Goal: Register for event/course

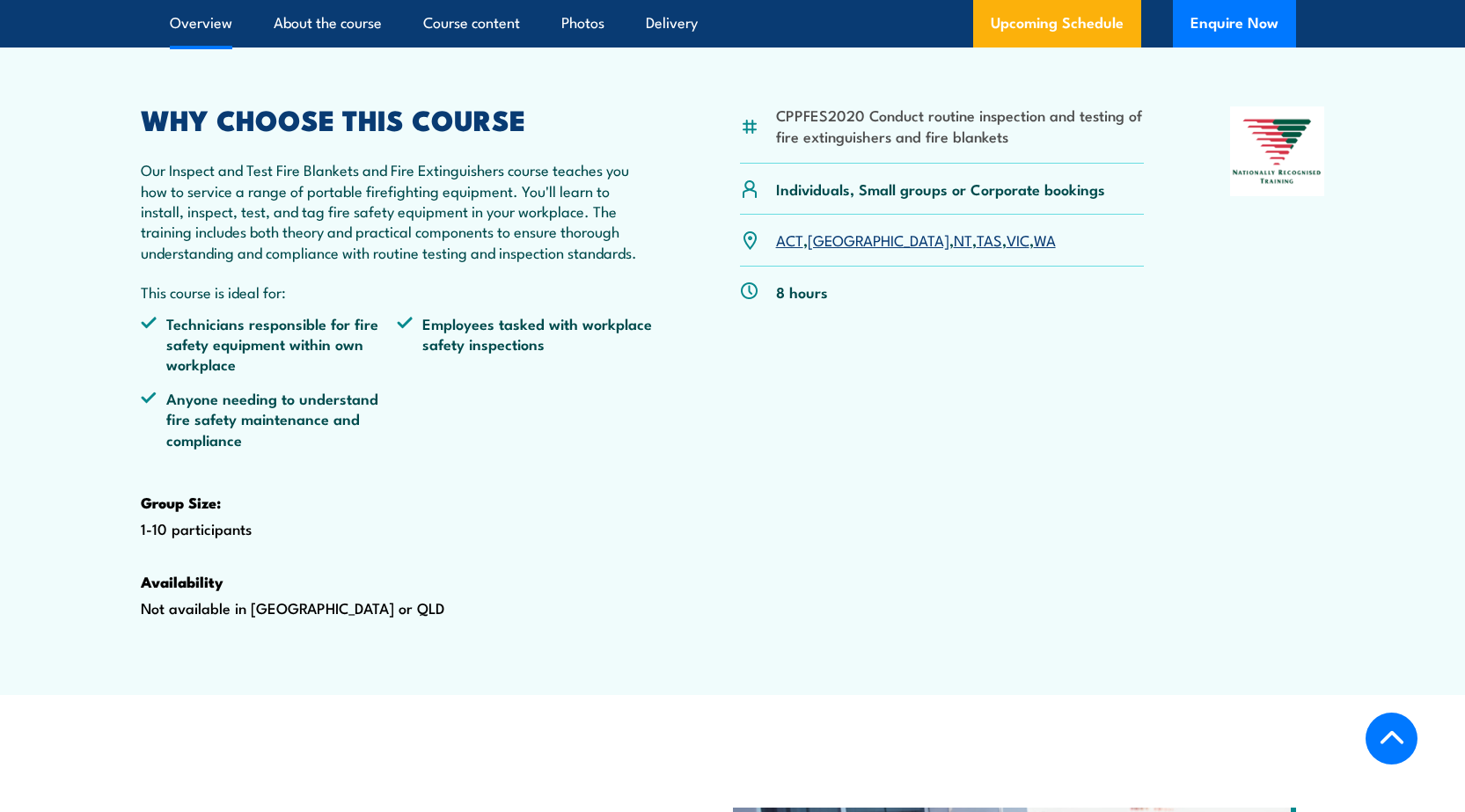
scroll to position [616, 0]
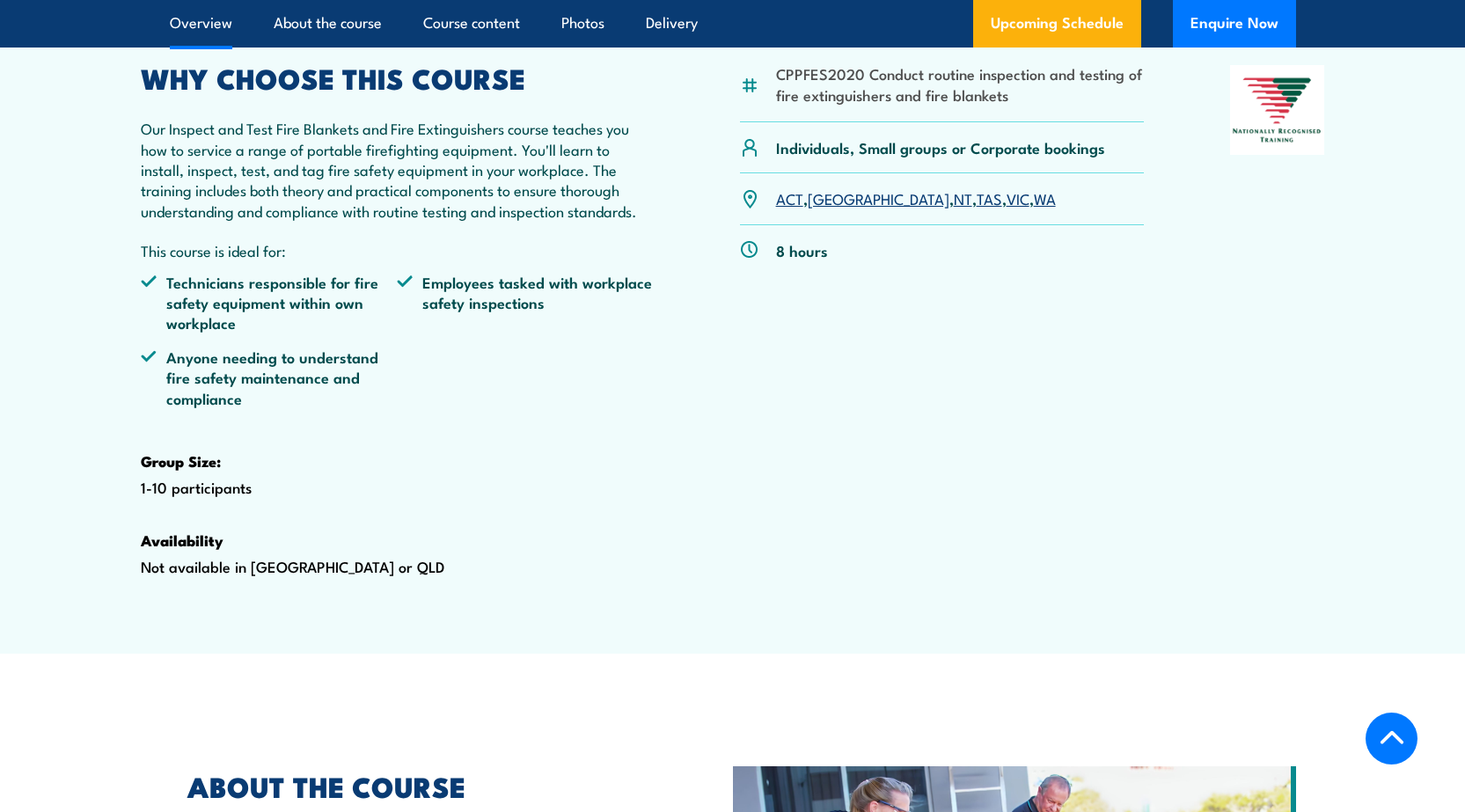
click at [1006, 208] on link "VIC" at bounding box center [1017, 197] width 23 height 21
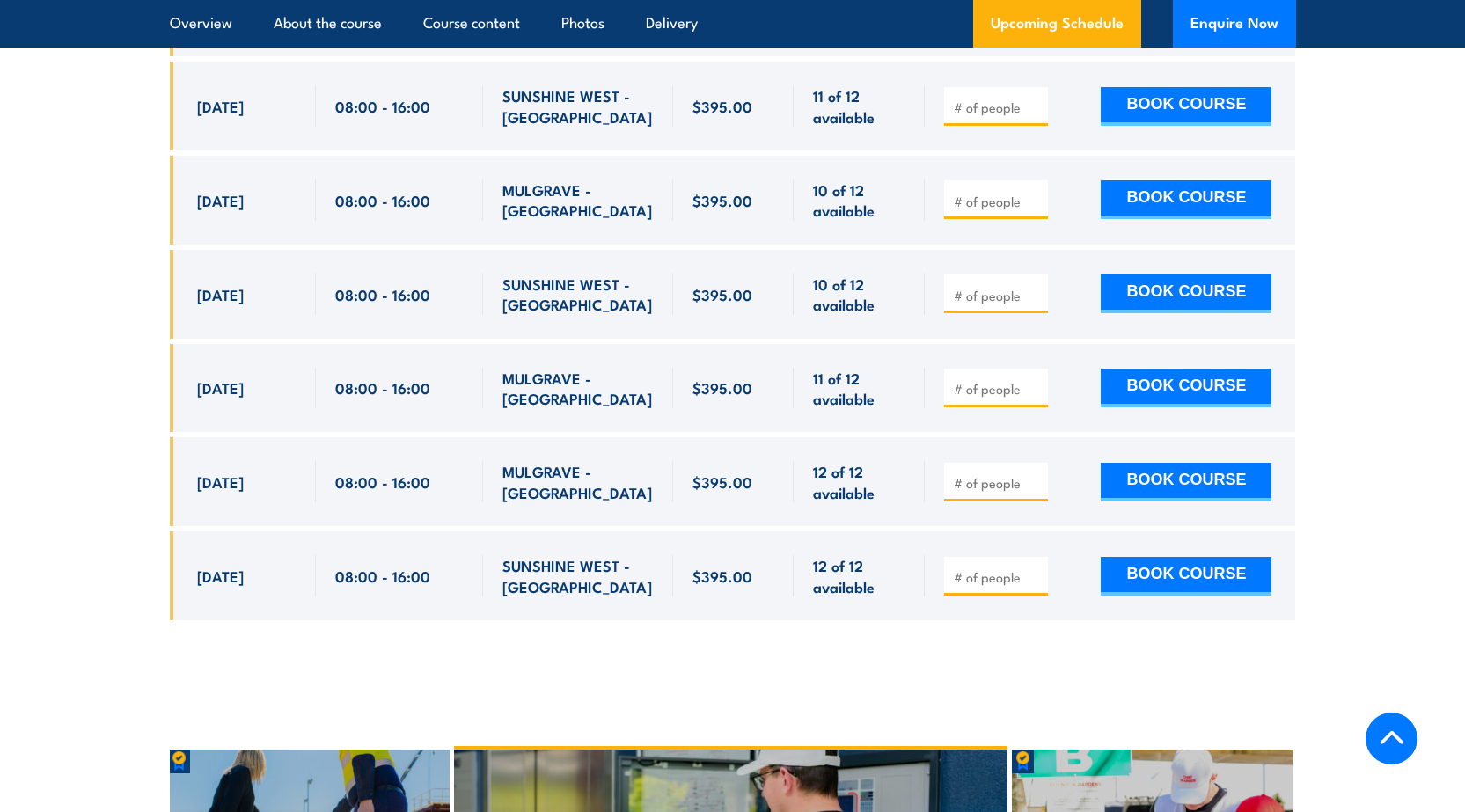
scroll to position [3618, 0]
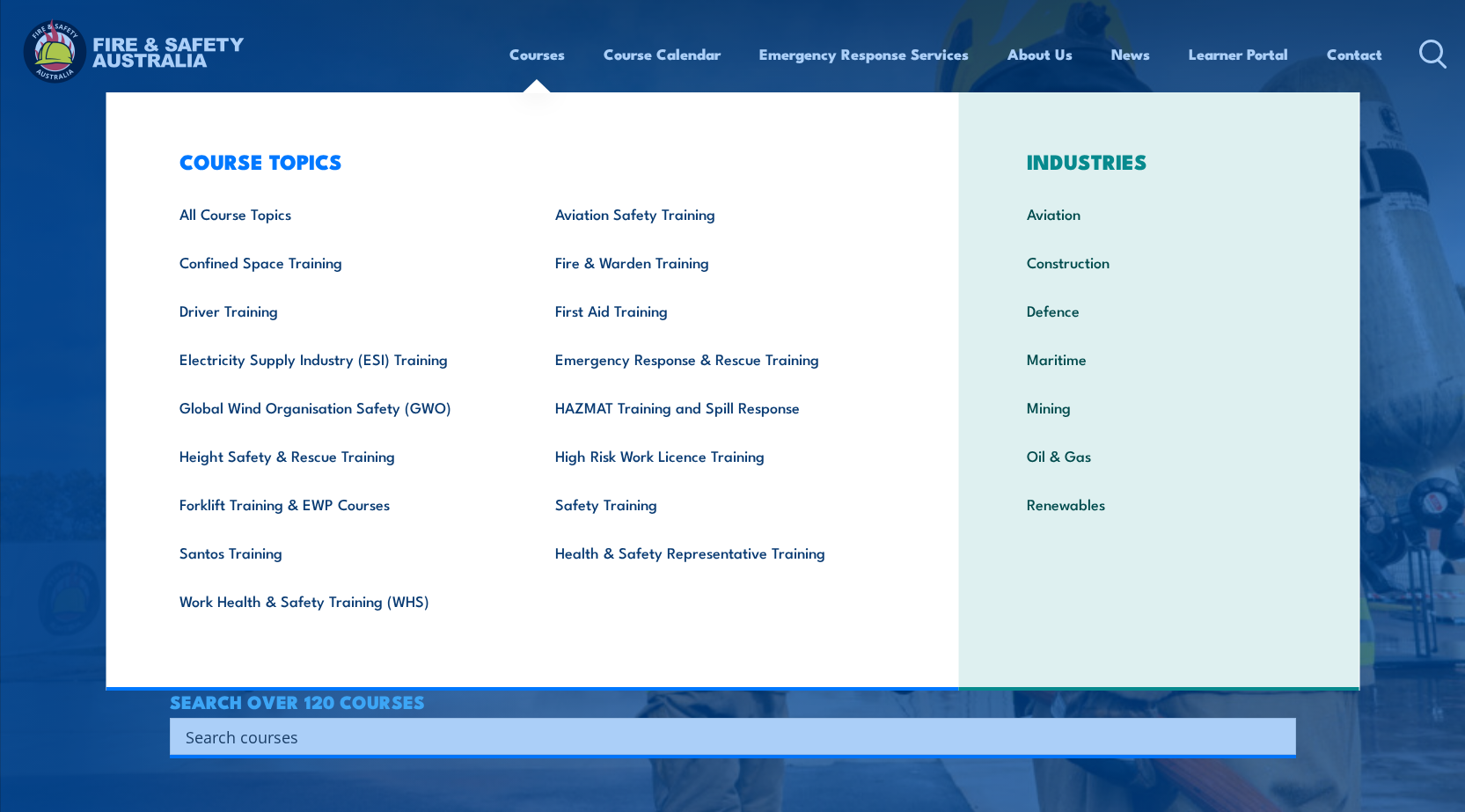
click at [536, 52] on link "Courses" at bounding box center [537, 53] width 55 height 46
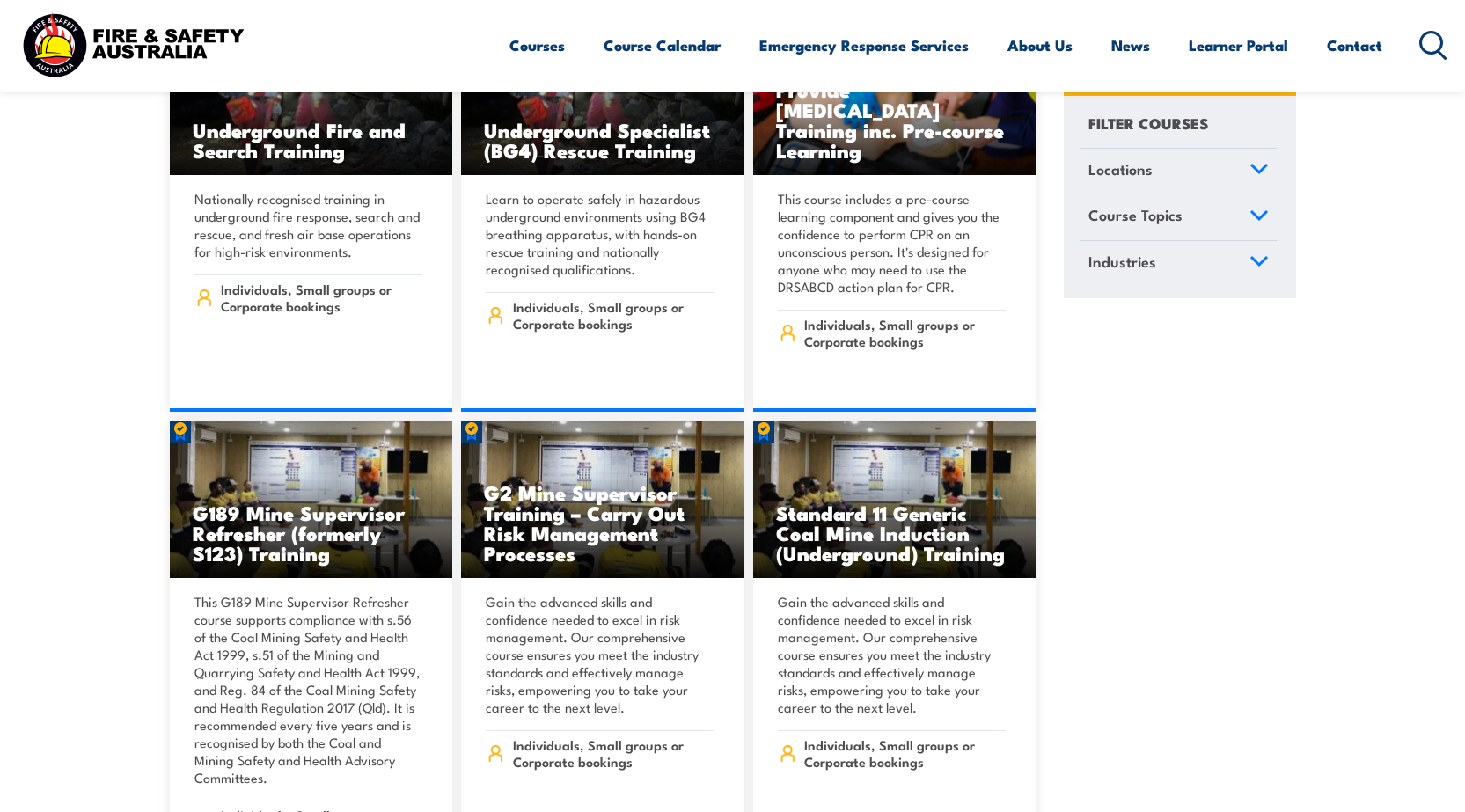
scroll to position [1671, 0]
